Goal: Transaction & Acquisition: Register for event/course

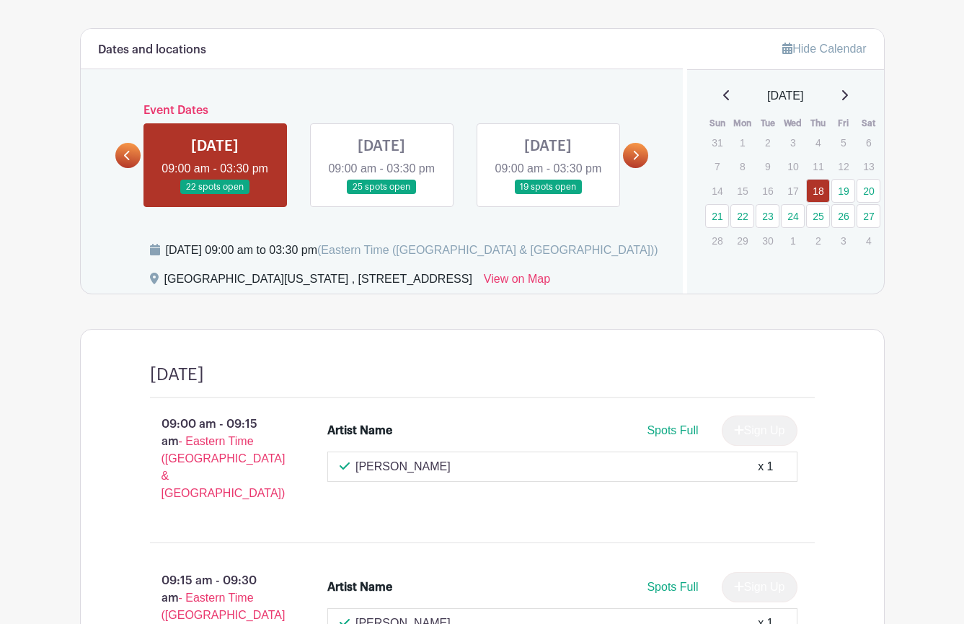
scroll to position [580, 0]
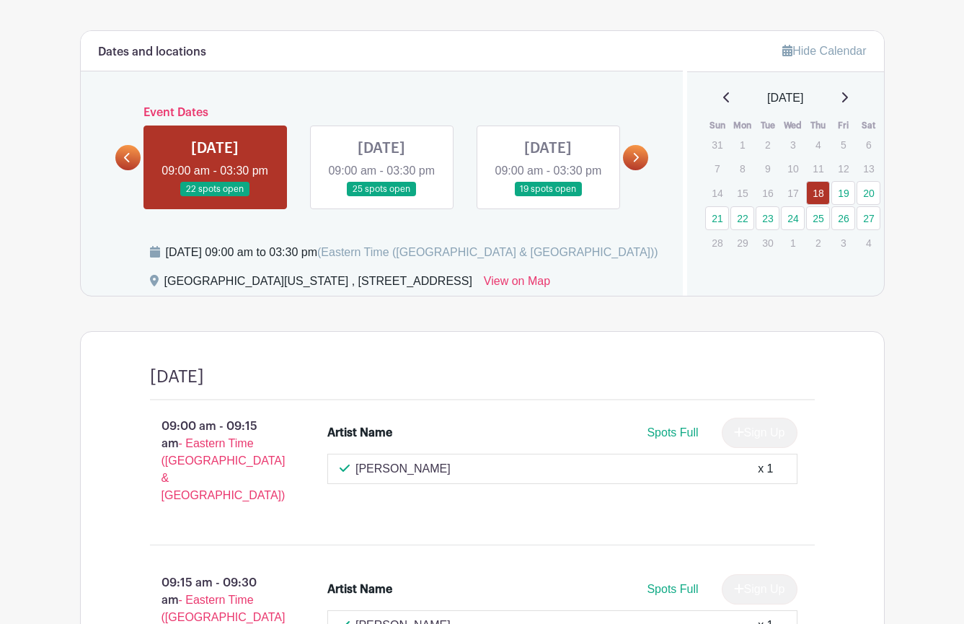
click at [634, 163] on icon at bounding box center [635, 157] width 6 height 11
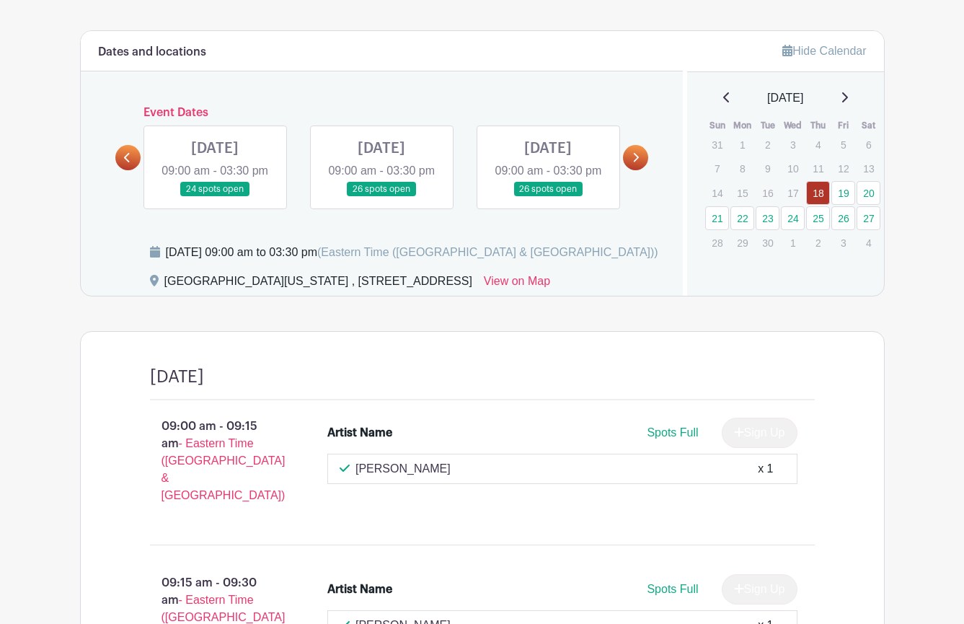
click at [548, 197] on link at bounding box center [548, 197] width 0 height 0
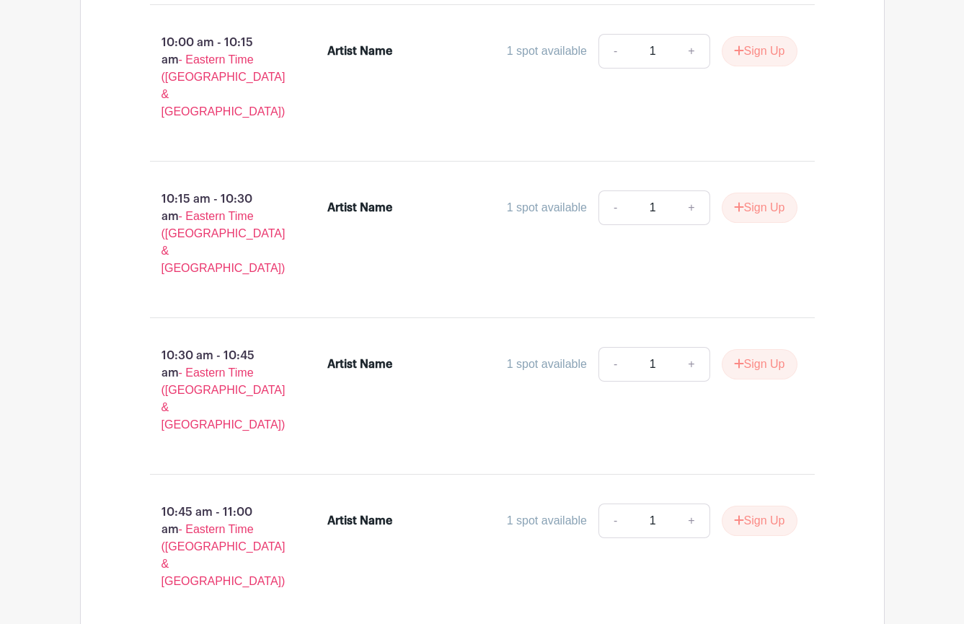
scroll to position [1581, 0]
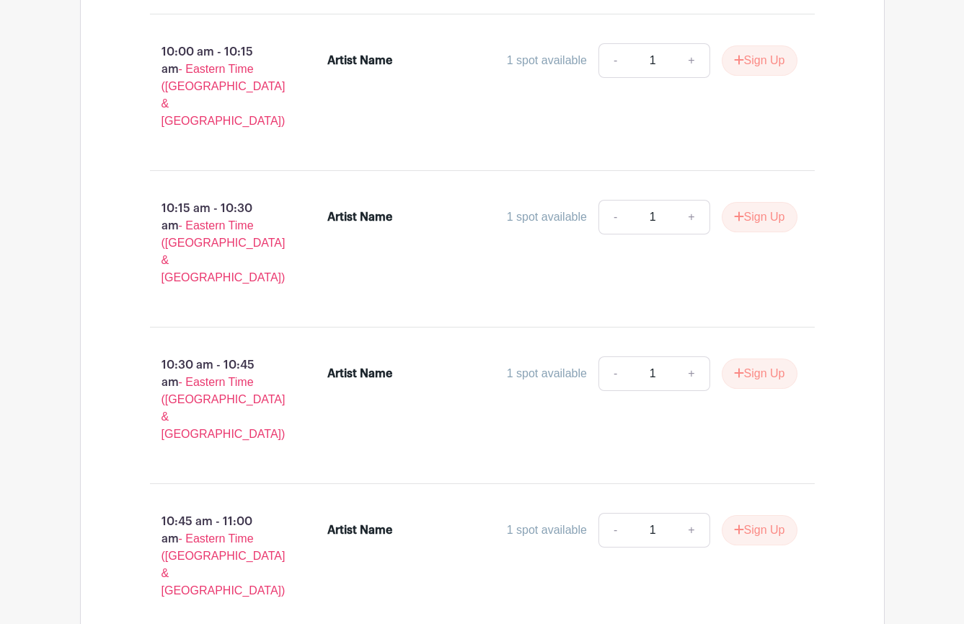
click at [233, 532] on span "- Eastern Time ([GEOGRAPHIC_DATA] & [GEOGRAPHIC_DATA])" at bounding box center [224, 564] width 124 height 64
click at [363, 521] on div "Artist Name" at bounding box center [359, 529] width 65 height 17
click at [421, 521] on div "Artist Name" at bounding box center [386, 529] width 118 height 17
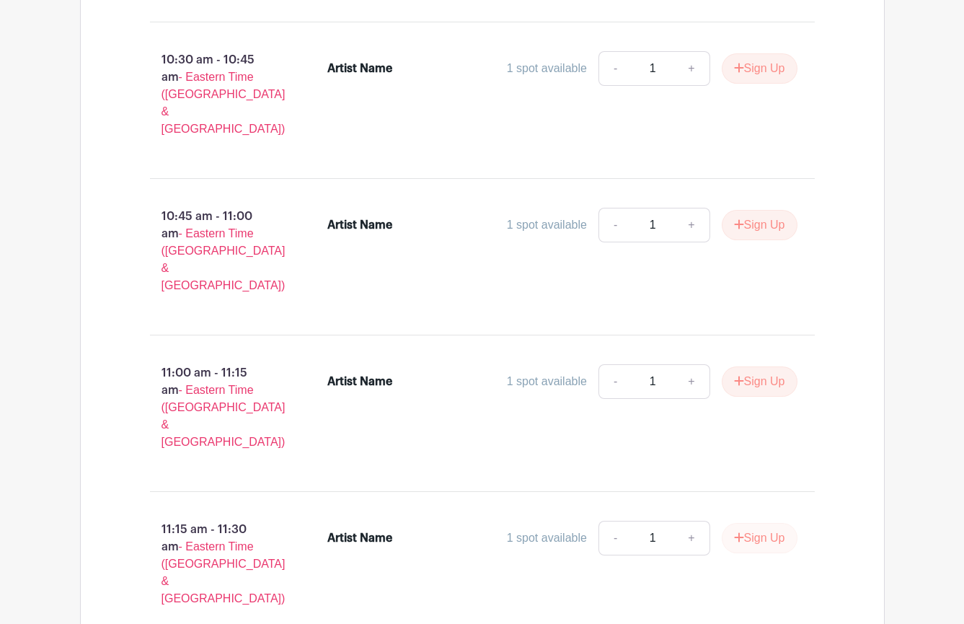
scroll to position [1892, 0]
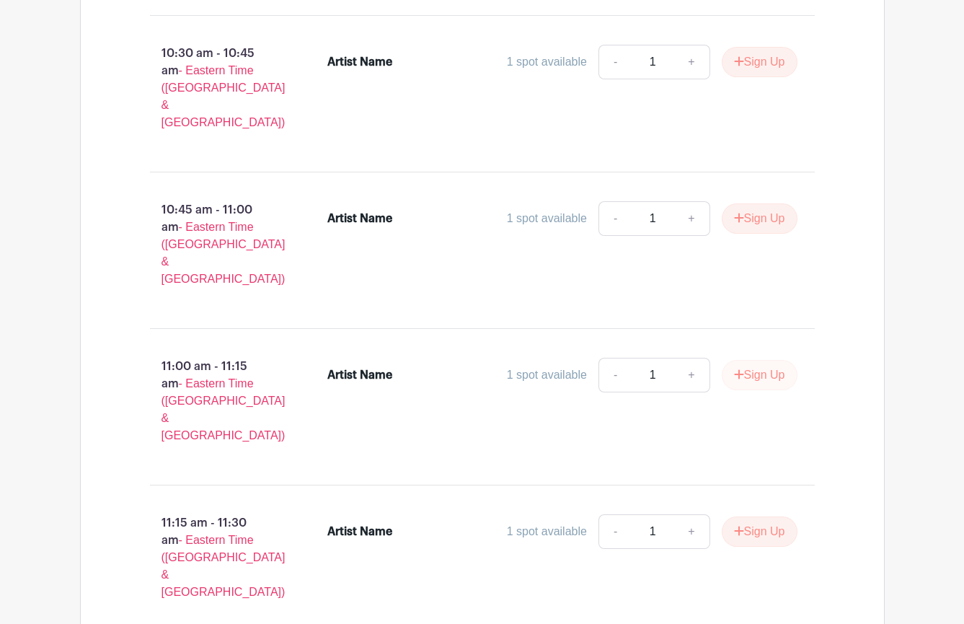
click at [755, 360] on button "Sign Up" at bounding box center [760, 375] width 76 height 30
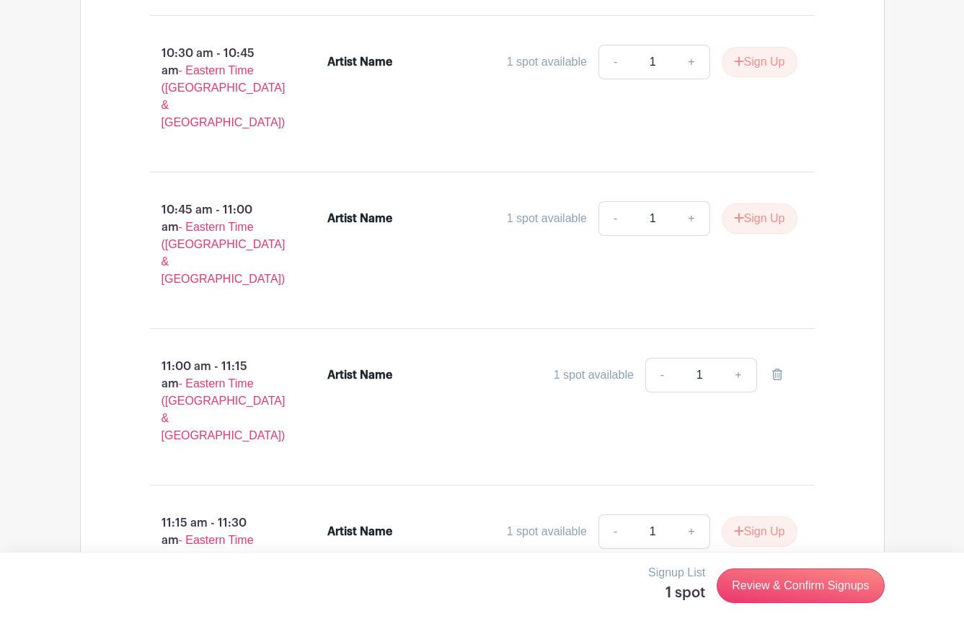
click at [419, 366] on div "Artist Name" at bounding box center [386, 374] width 118 height 17
click at [389, 340] on div "11:00 am - 11:15 am - Eastern Time ([GEOGRAPHIC_DATA] & [GEOGRAPHIC_DATA]) Arti…" at bounding box center [482, 406] width 734 height 133
click at [381, 366] on div "Artist Name" at bounding box center [359, 374] width 65 height 17
click at [368, 352] on li "Artist Name 1 spot available - 1 +" at bounding box center [563, 378] width 482 height 52
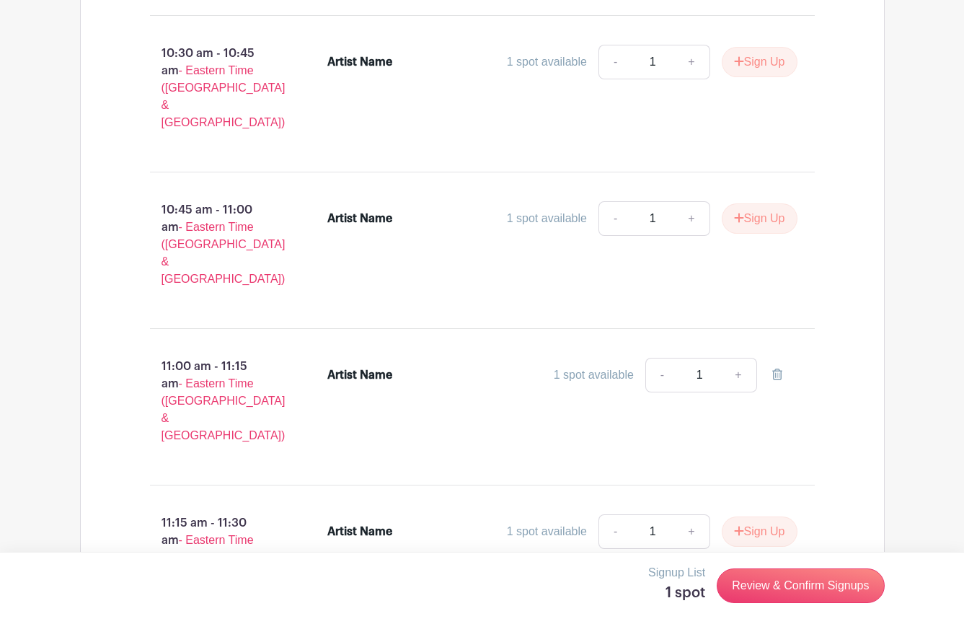
click at [368, 352] on li "Artist Name 1 spot available - 1 +" at bounding box center [563, 378] width 482 height 52
click at [420, 366] on div "Artist Name" at bounding box center [386, 374] width 118 height 17
click at [459, 358] on div "1 spot available - 1 +" at bounding box center [621, 375] width 353 height 35
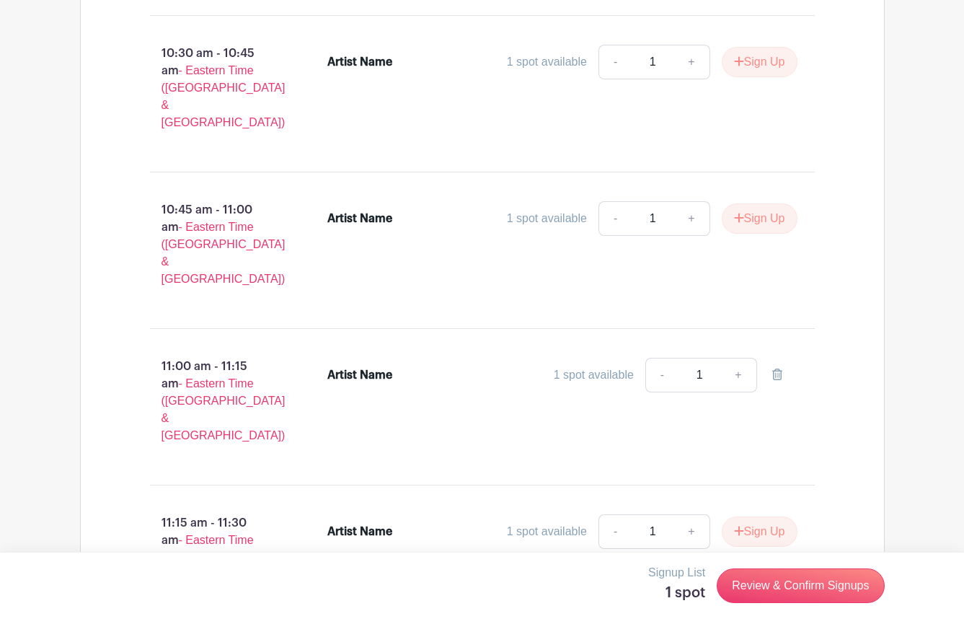
click at [499, 358] on div "1 spot available - 1 +" at bounding box center [621, 375] width 353 height 35
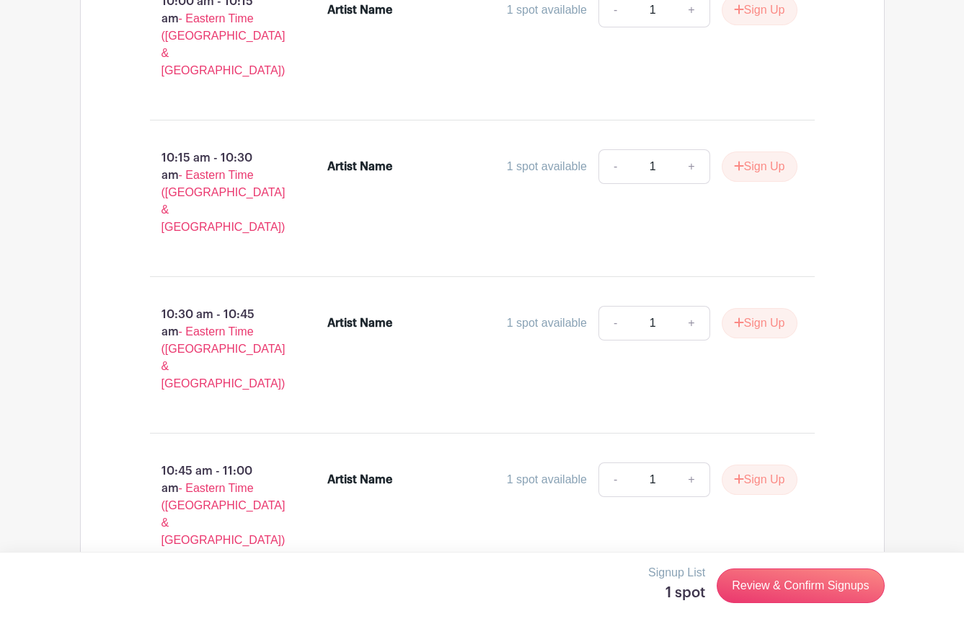
scroll to position [1648, 0]
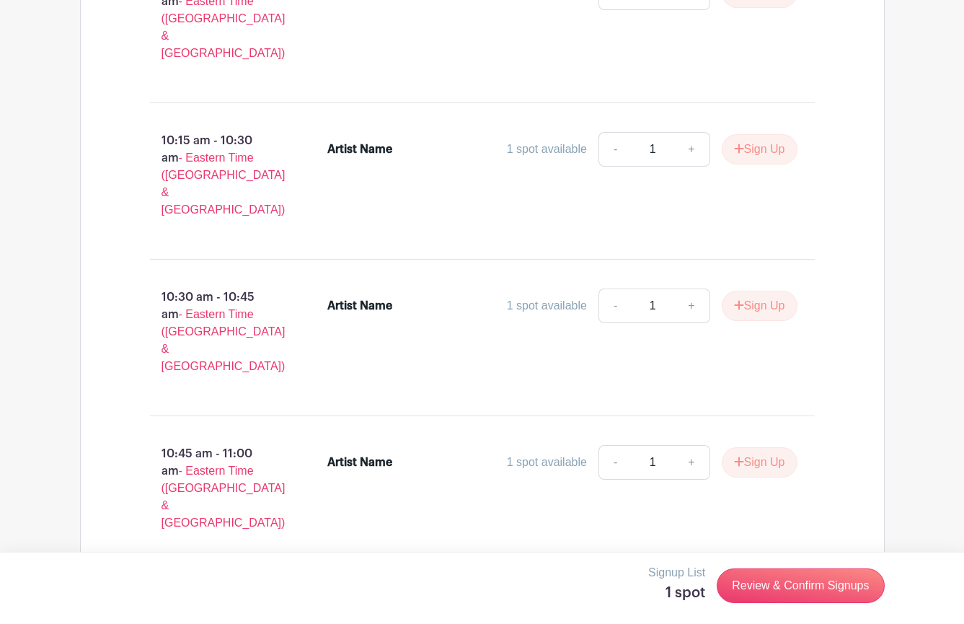
drag, startPoint x: 555, startPoint y: 376, endPoint x: 601, endPoint y: 375, distance: 46.2
click at [601, 610] on div "1 spot available" at bounding box center [594, 618] width 80 height 17
click at [806, 583] on link "Review & Confirm Signups" at bounding box center [800, 585] width 167 height 35
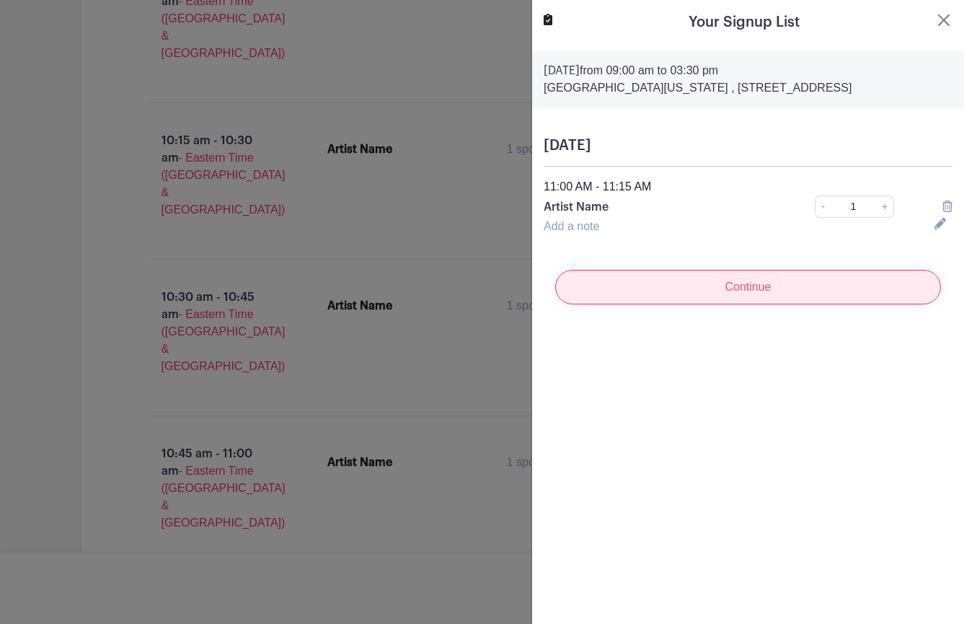
click at [711, 289] on input "Continue" at bounding box center [748, 287] width 386 height 35
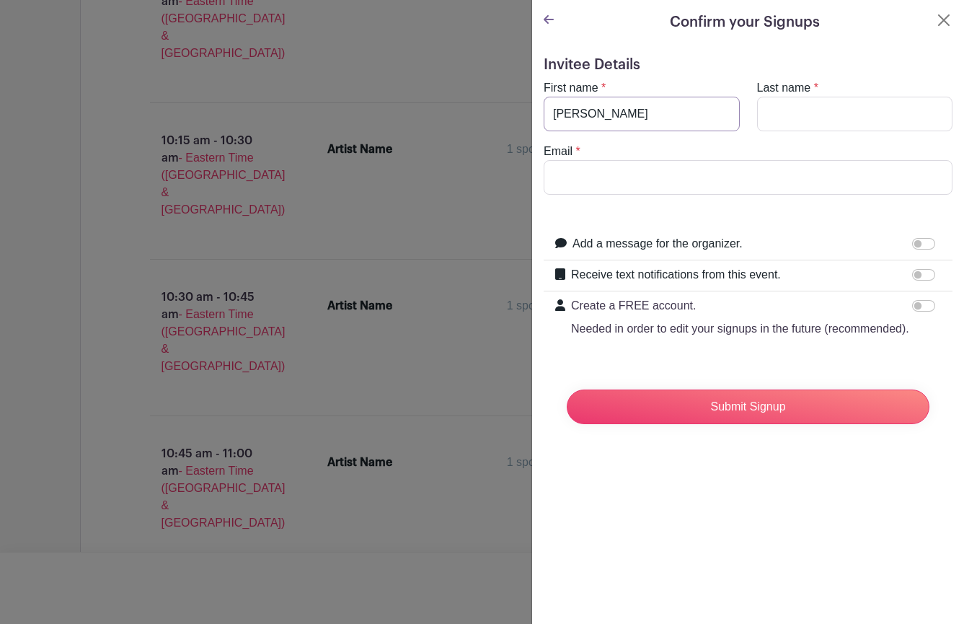
type input "[PERSON_NAME]"
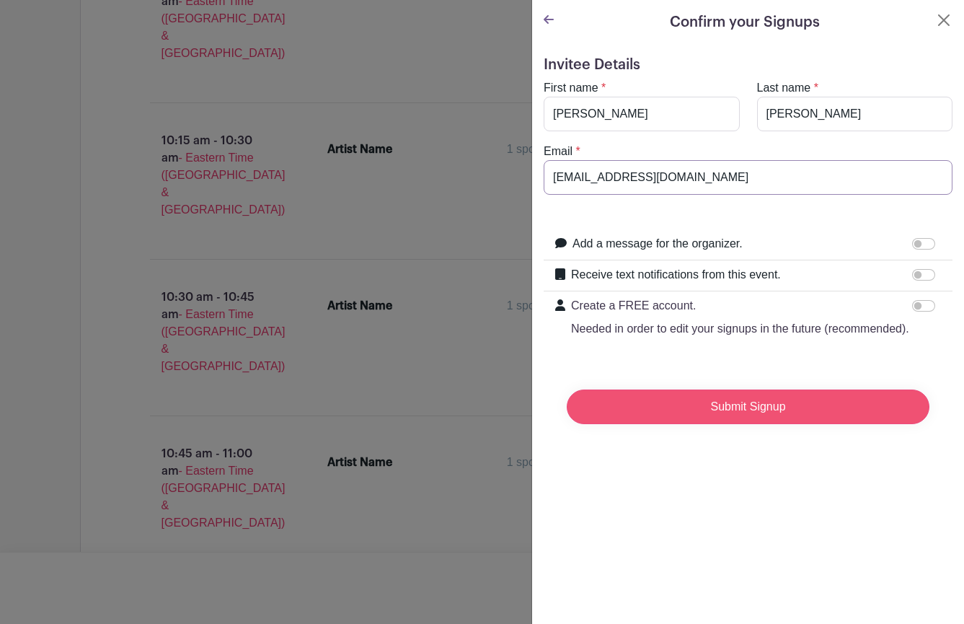
type input "[EMAIL_ADDRESS][DOMAIN_NAME]"
click at [796, 412] on input "Submit Signup" at bounding box center [748, 406] width 363 height 35
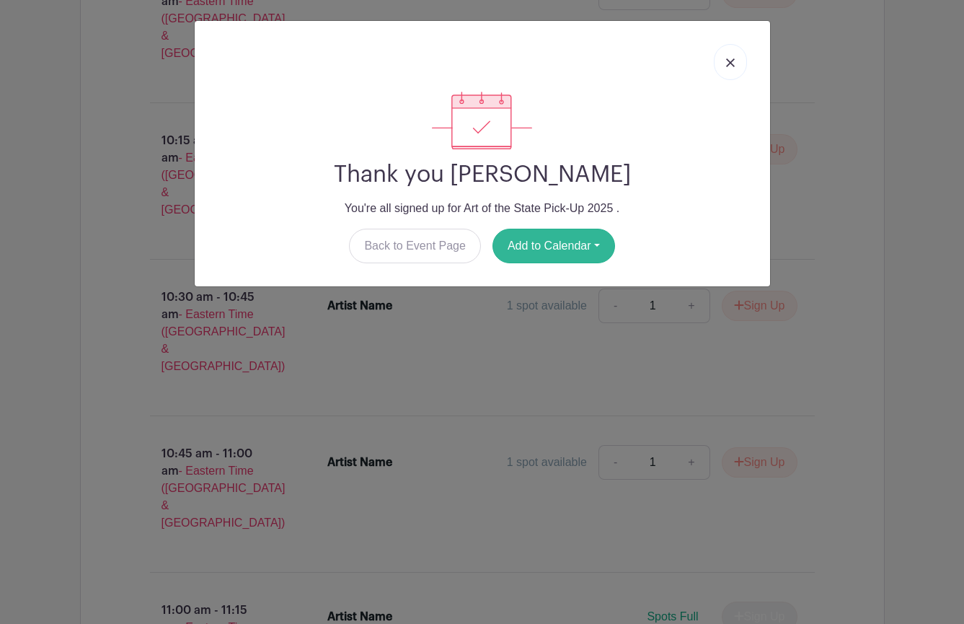
click at [552, 250] on button "Add to Calendar" at bounding box center [553, 246] width 123 height 35
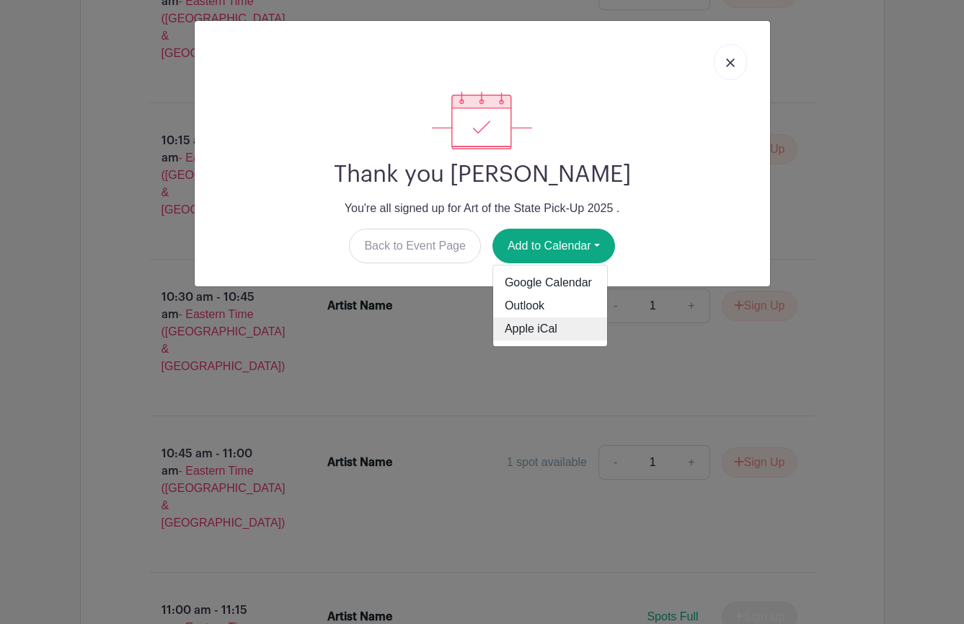
click at [533, 332] on link "Apple iCal" at bounding box center [550, 328] width 114 height 23
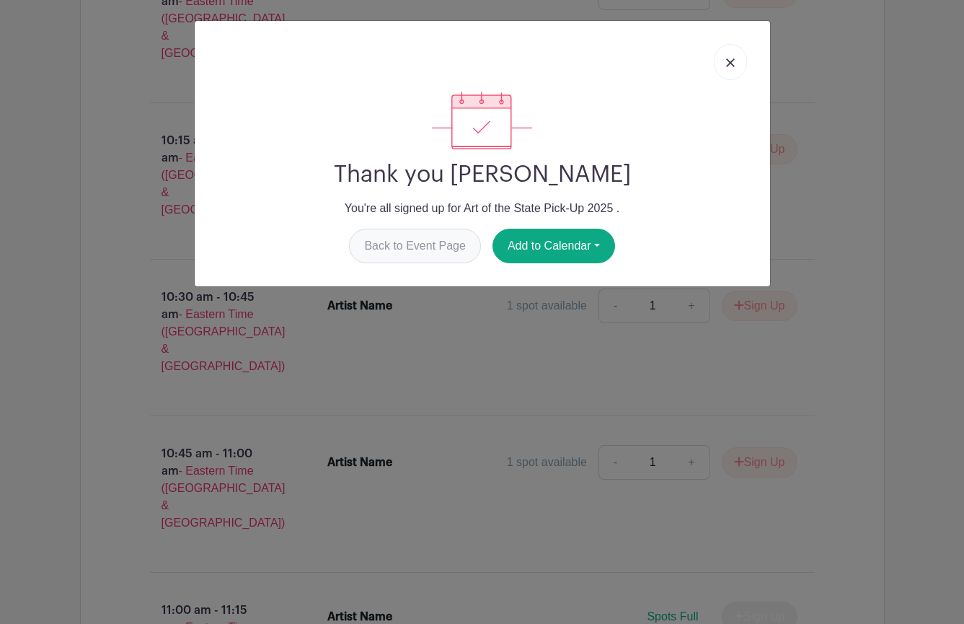
click at [423, 245] on link "Back to Event Page" at bounding box center [415, 246] width 132 height 35
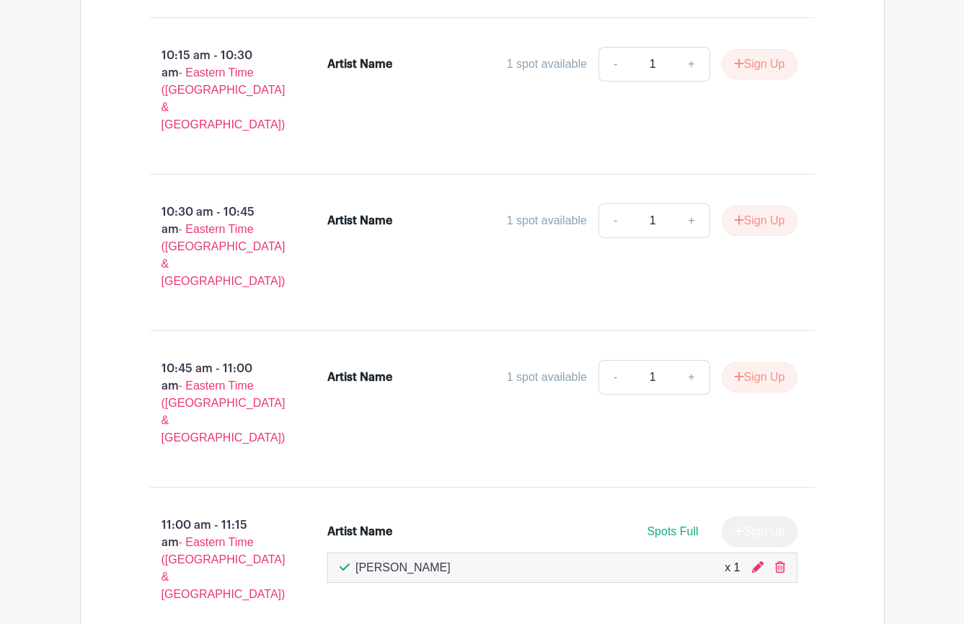
scroll to position [1734, 0]
